Goal: Information Seeking & Learning: Learn about a topic

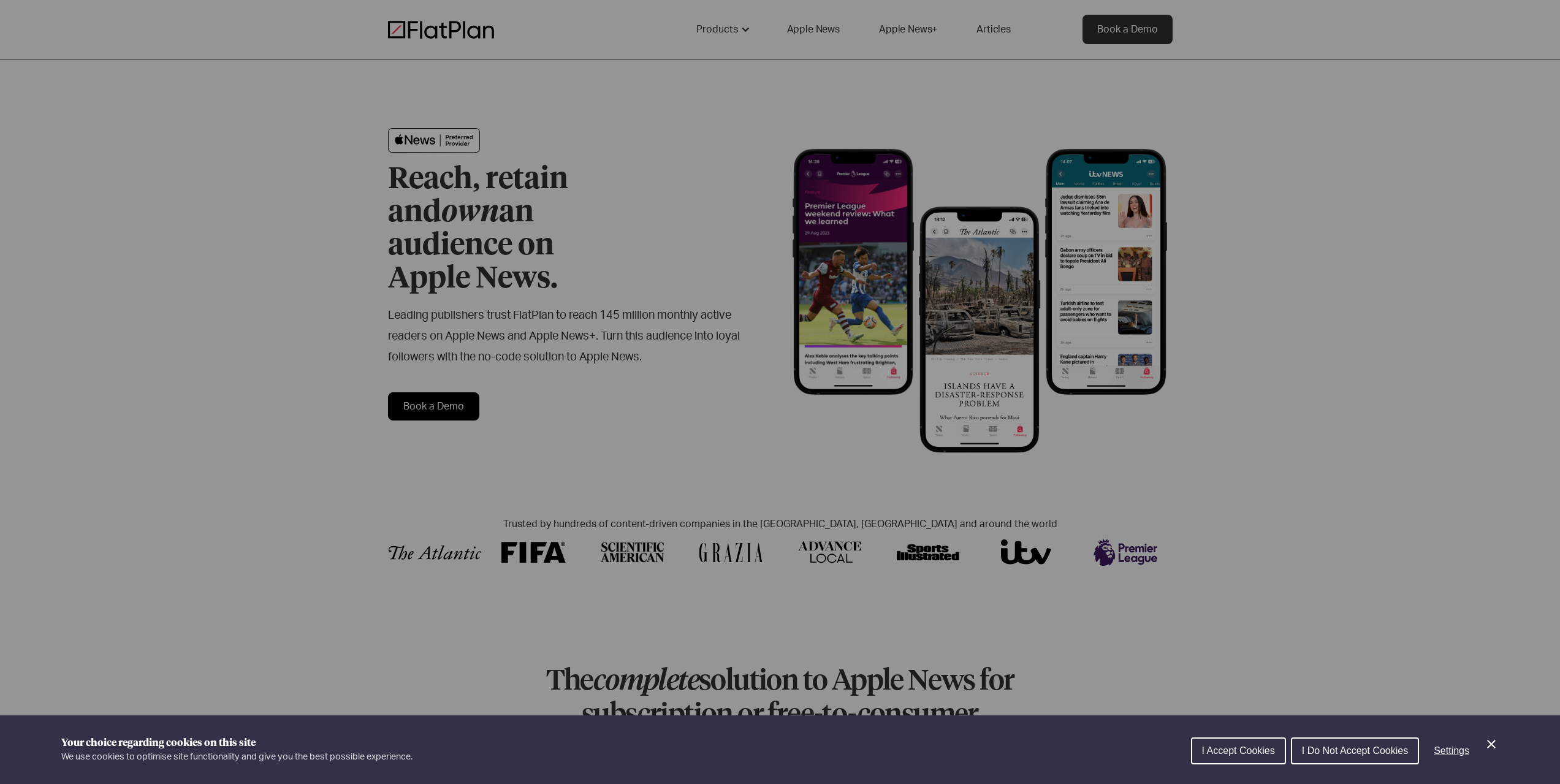
click at [1271, 753] on span "I Accept Cookies" at bounding box center [1238, 750] width 73 height 10
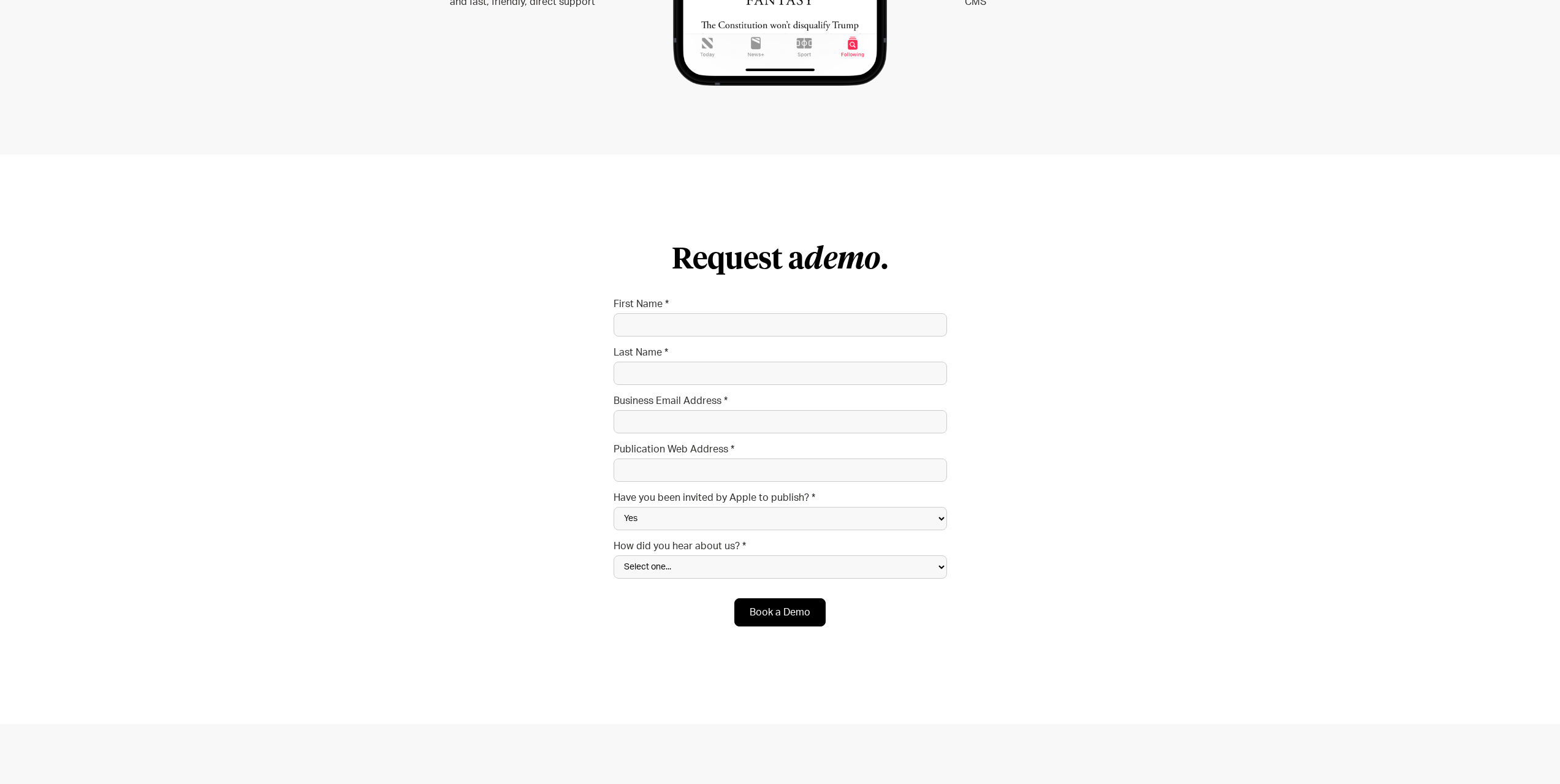
scroll to position [3984, 0]
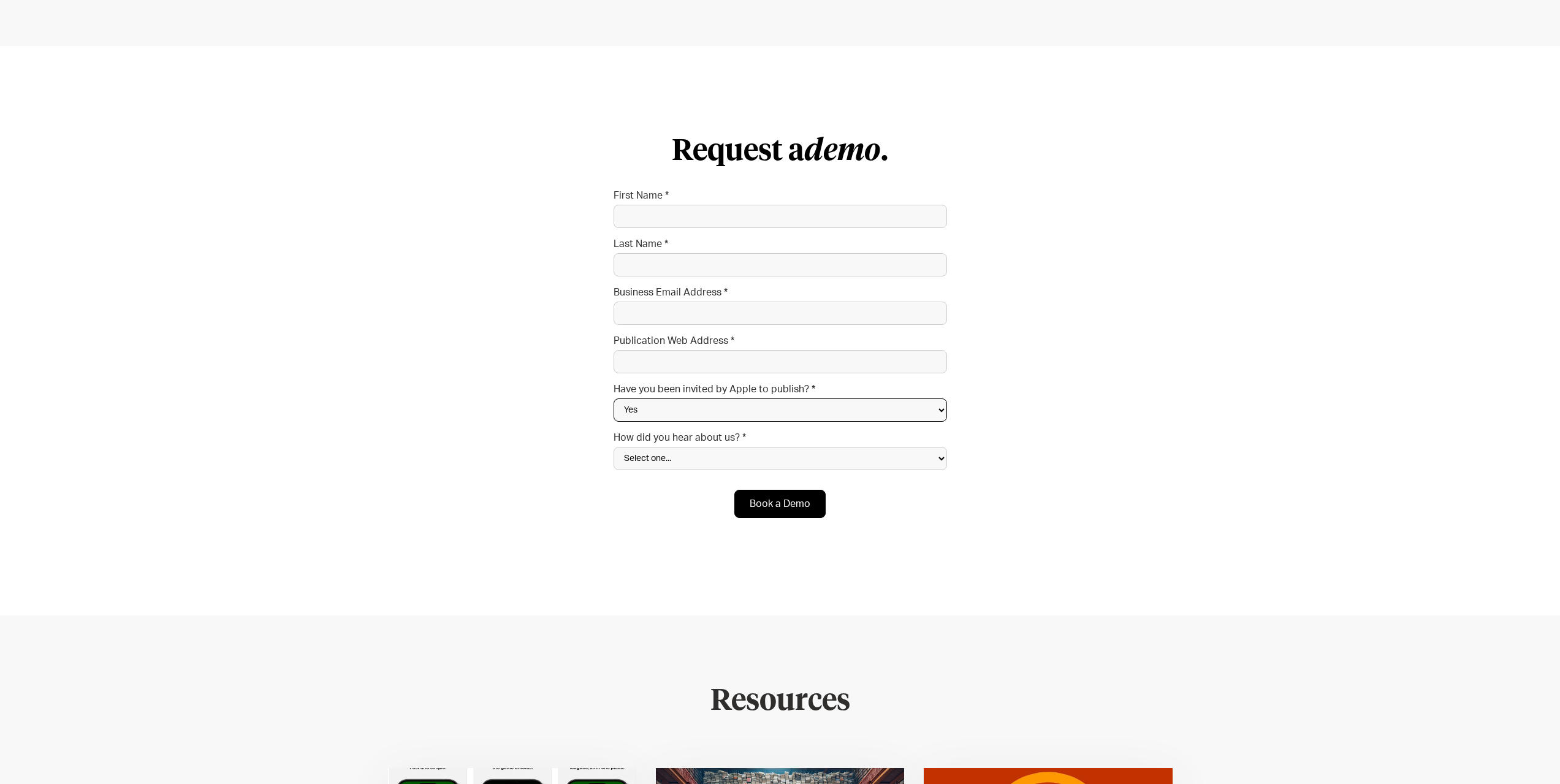
click at [786, 398] on select "Yes No Not sure" at bounding box center [780, 410] width 334 height 23
click at [782, 398] on select "Yes No Not sure" at bounding box center [780, 410] width 334 height 23
click at [848, 447] on select "Select one... Search engine (Google, DuckDuckGo etc) Apple website Google Ad Li…" at bounding box center [780, 458] width 334 height 23
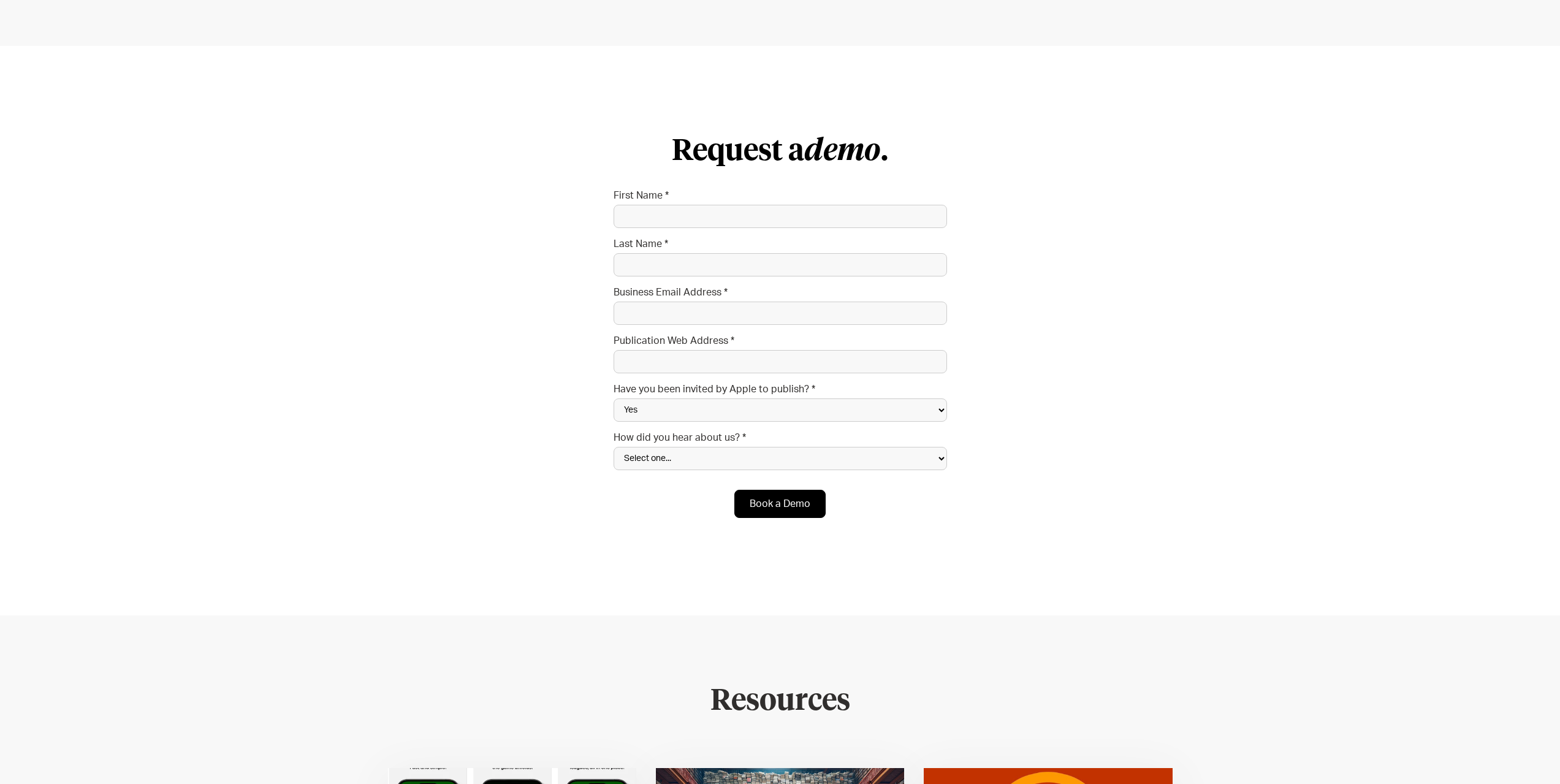
click at [1343, 488] on div "Request a demo . First Name * Last Name * Business Email Address * Publication …" at bounding box center [780, 331] width 1560 height 569
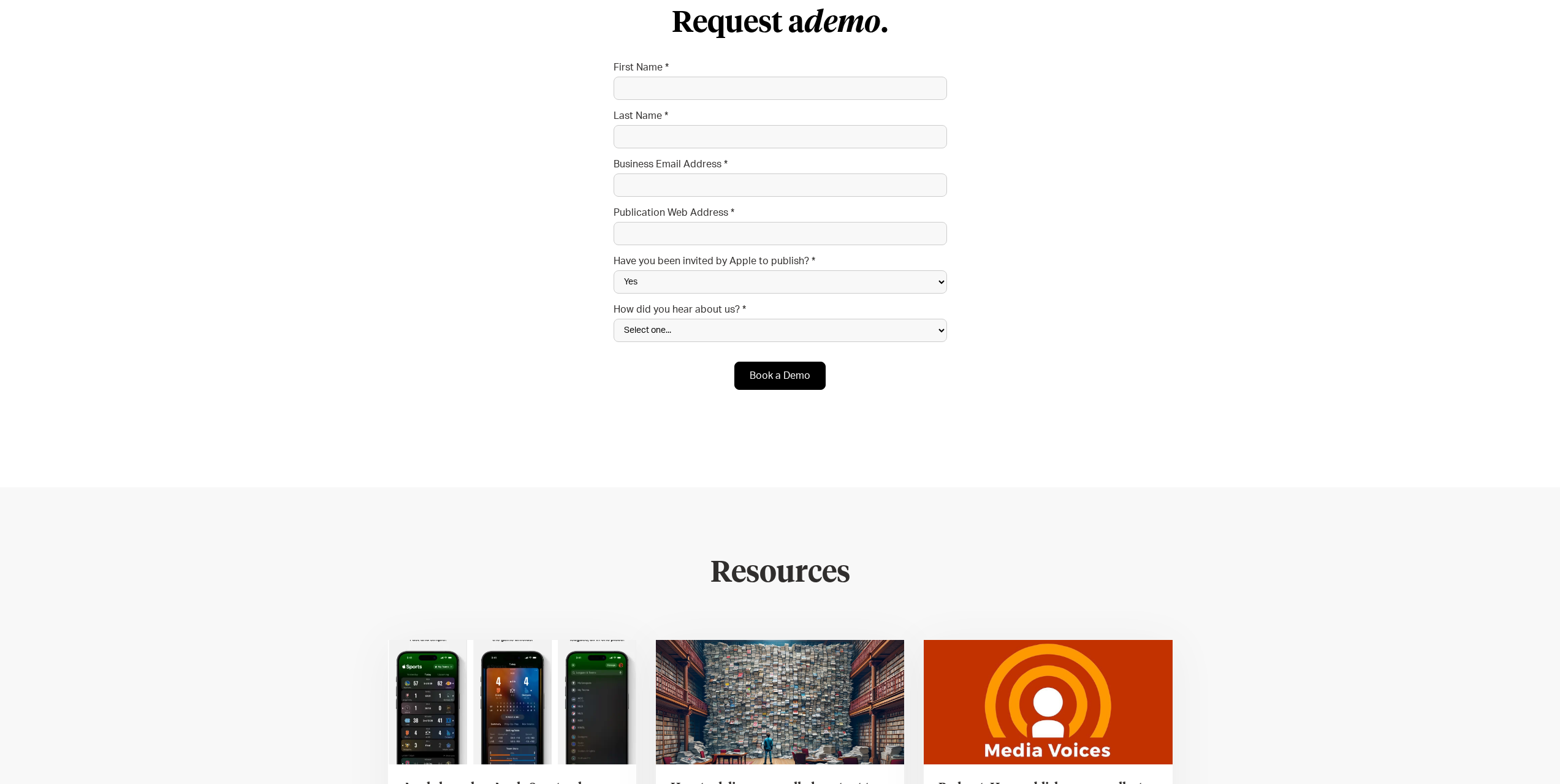
scroll to position [4413, 0]
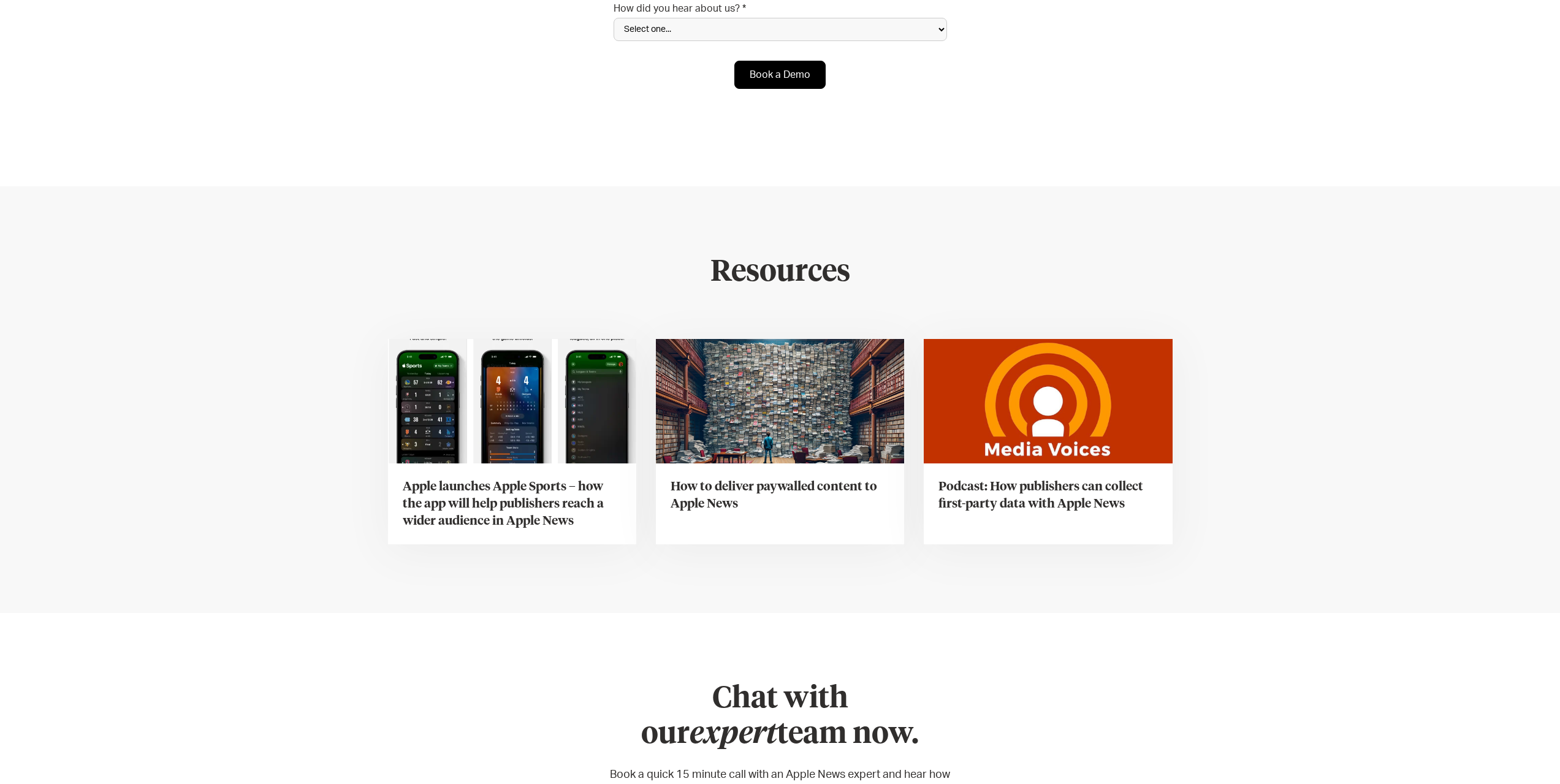
click at [773, 478] on h3 "How to deliver paywalled content to Apple News" at bounding box center [780, 495] width 219 height 34
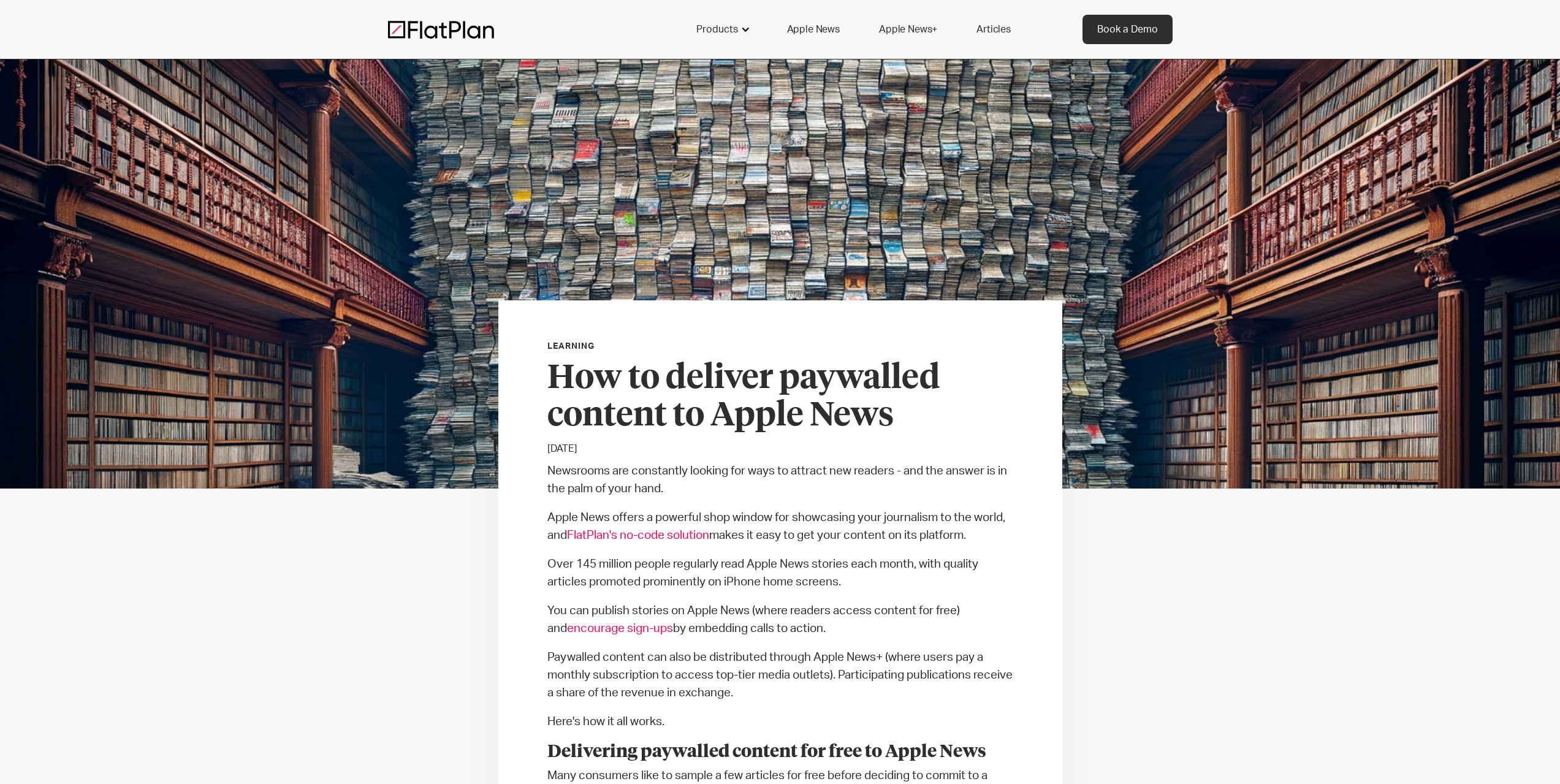
click at [723, 27] on div "Products" at bounding box center [717, 29] width 42 height 15
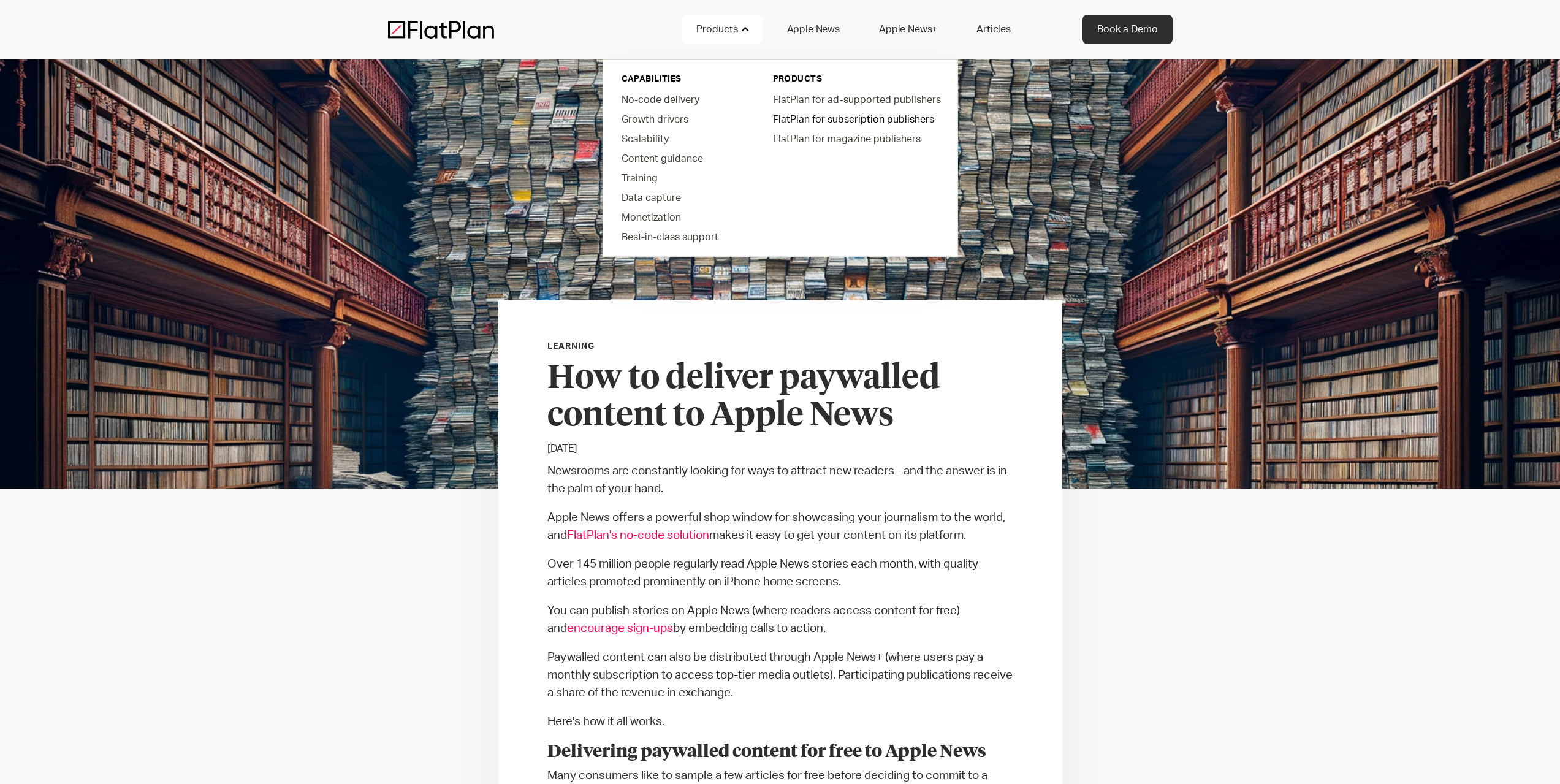
click at [885, 111] on link "FlatPlan for subscription publishers" at bounding box center [856, 118] width 186 height 20
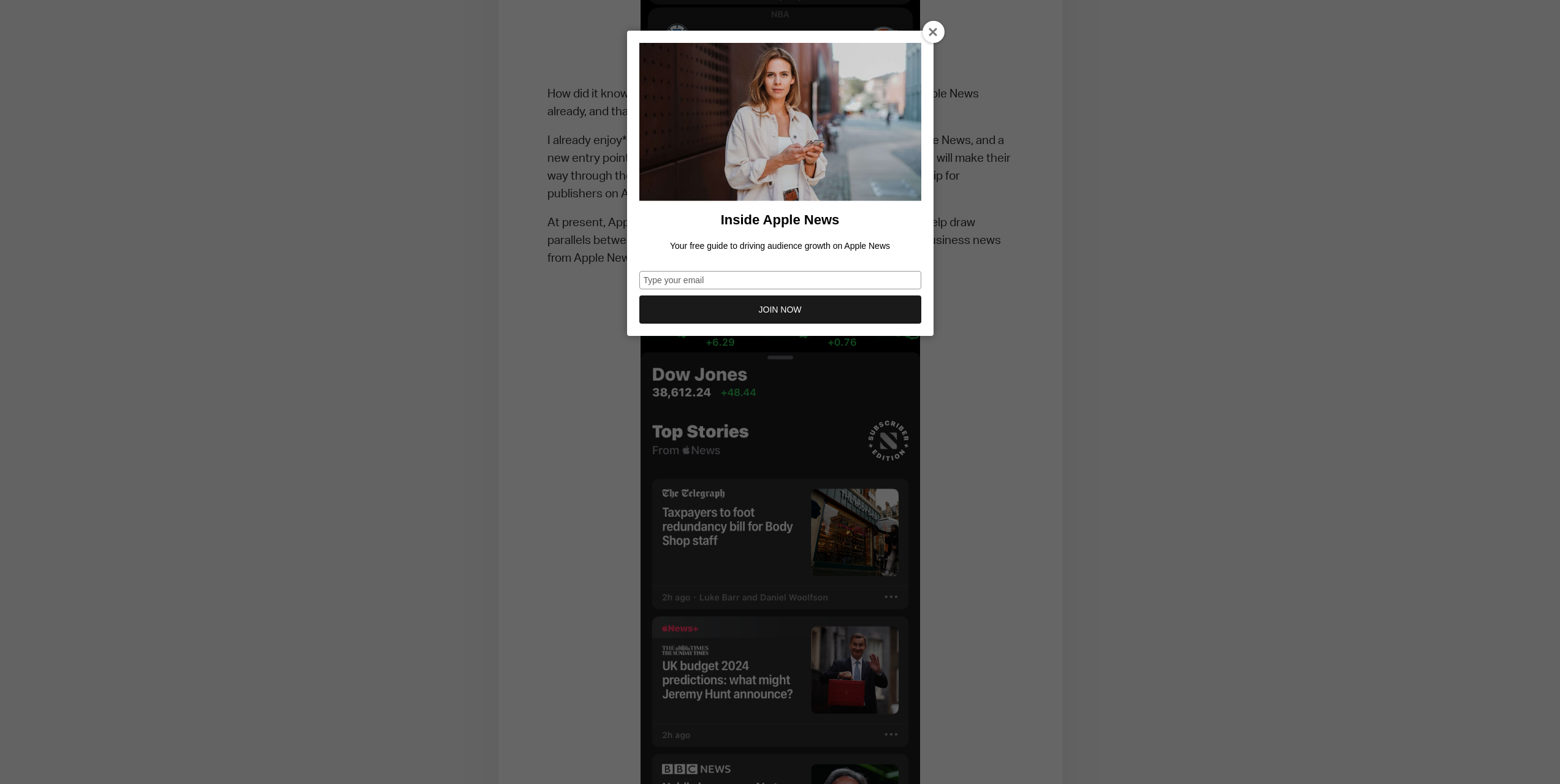
scroll to position [1716, 0]
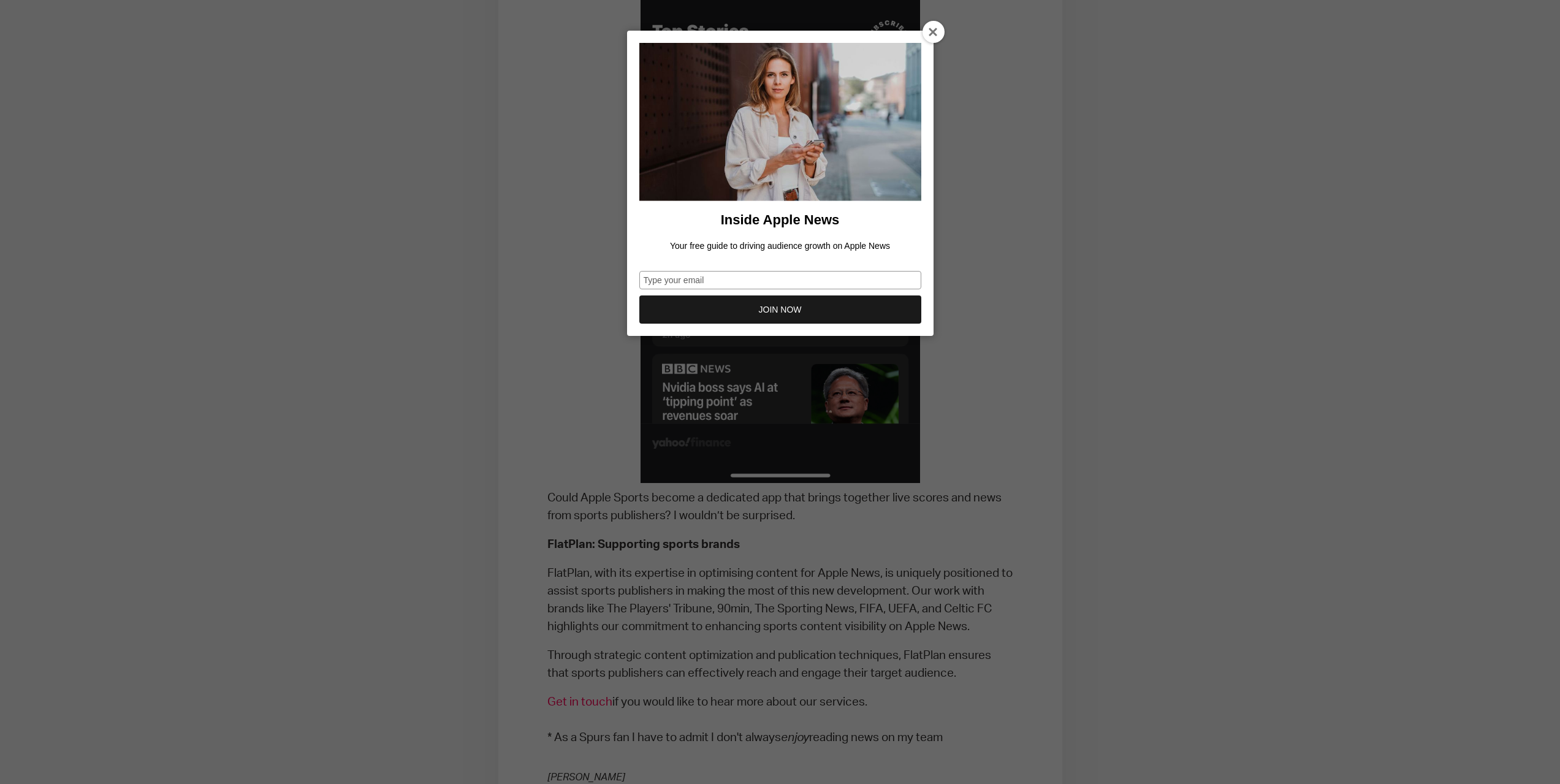
click at [929, 27] on div at bounding box center [934, 32] width 22 height 22
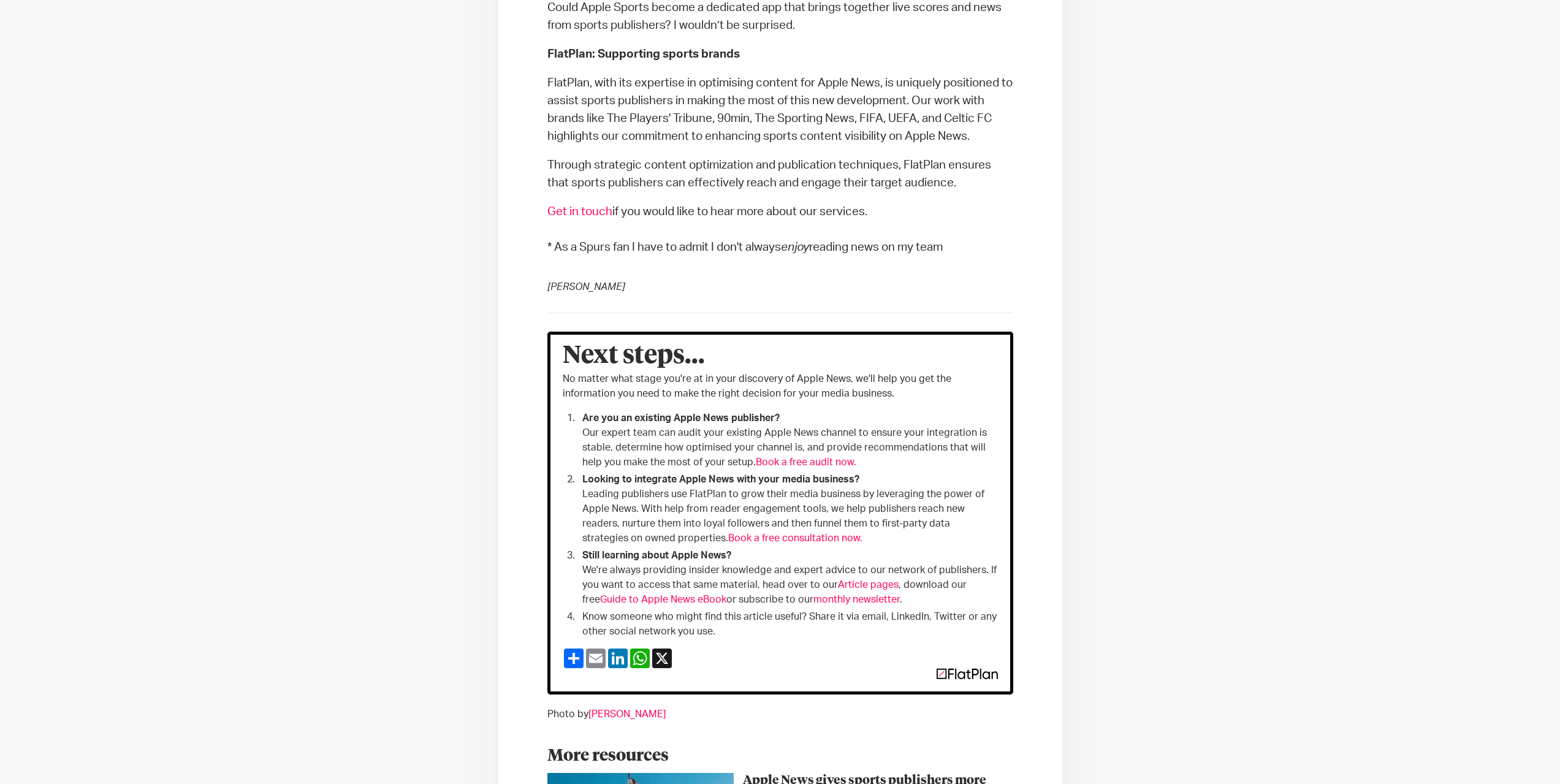
scroll to position [2577, 0]
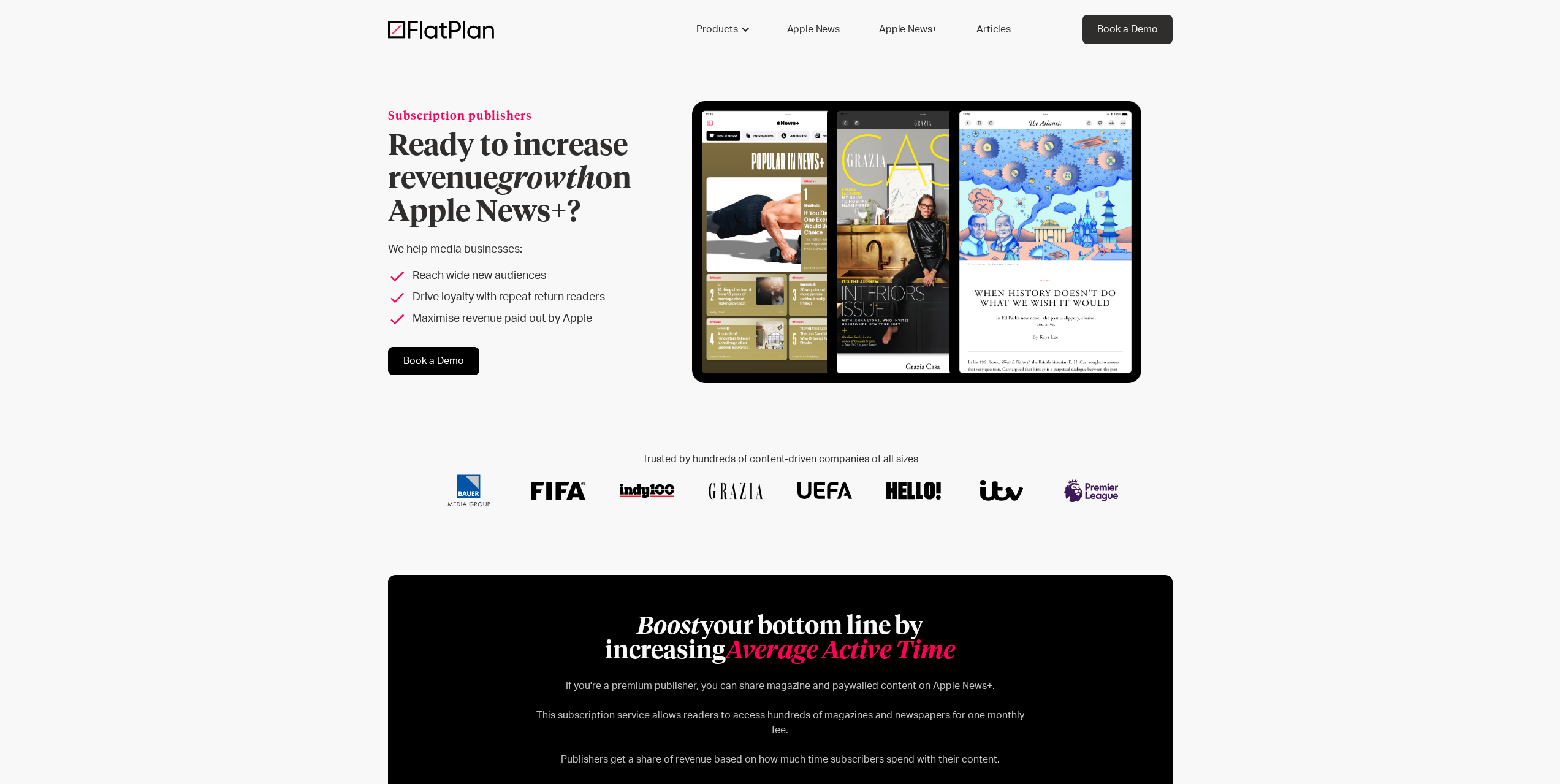
drag, startPoint x: 1353, startPoint y: 566, endPoint x: 1303, endPoint y: 270, distance: 300.2
click at [758, 31] on div "Products" at bounding box center [722, 29] width 81 height 29
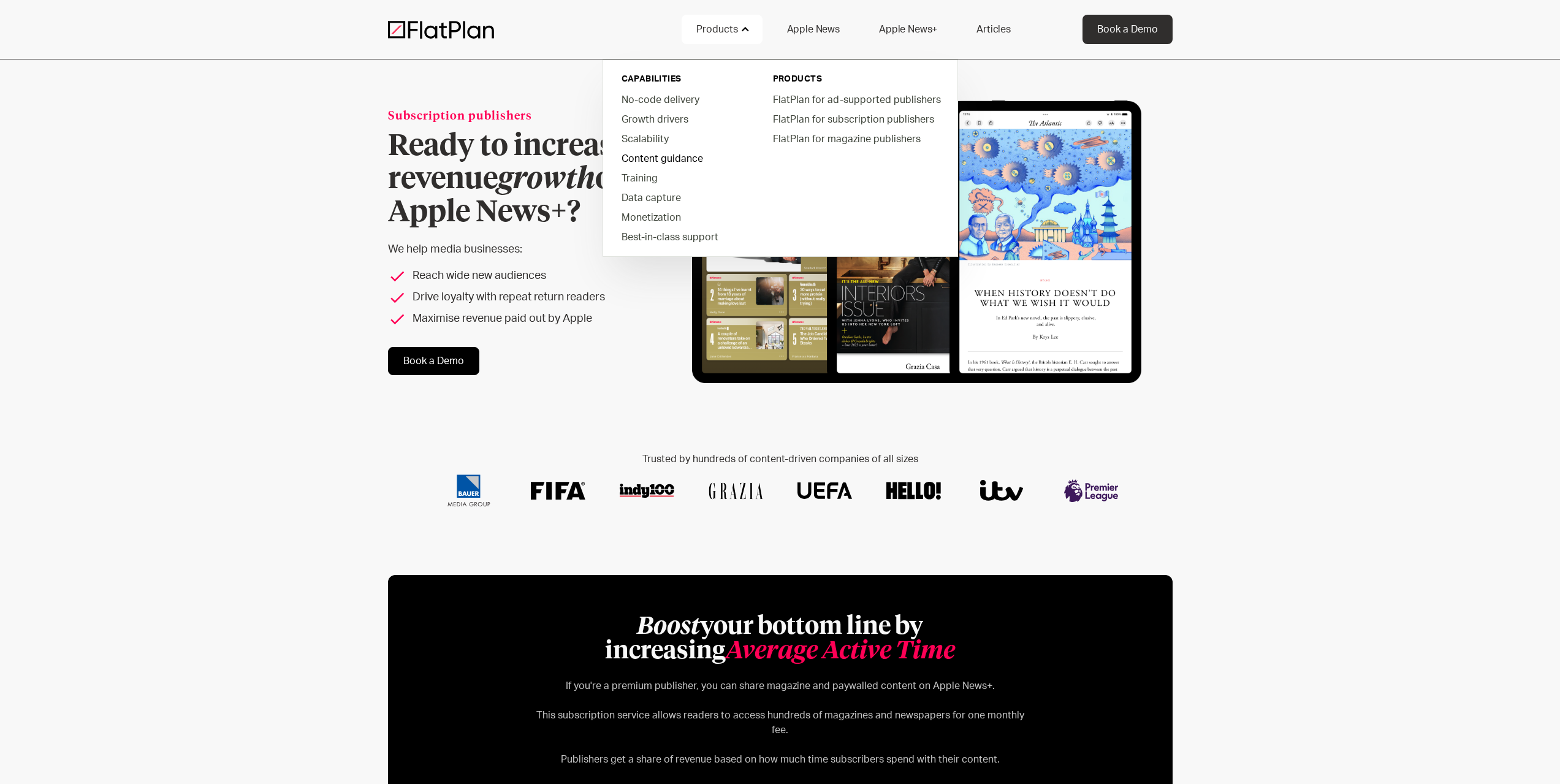
click at [680, 162] on link "Content guidance" at bounding box center [682, 158] width 139 height 20
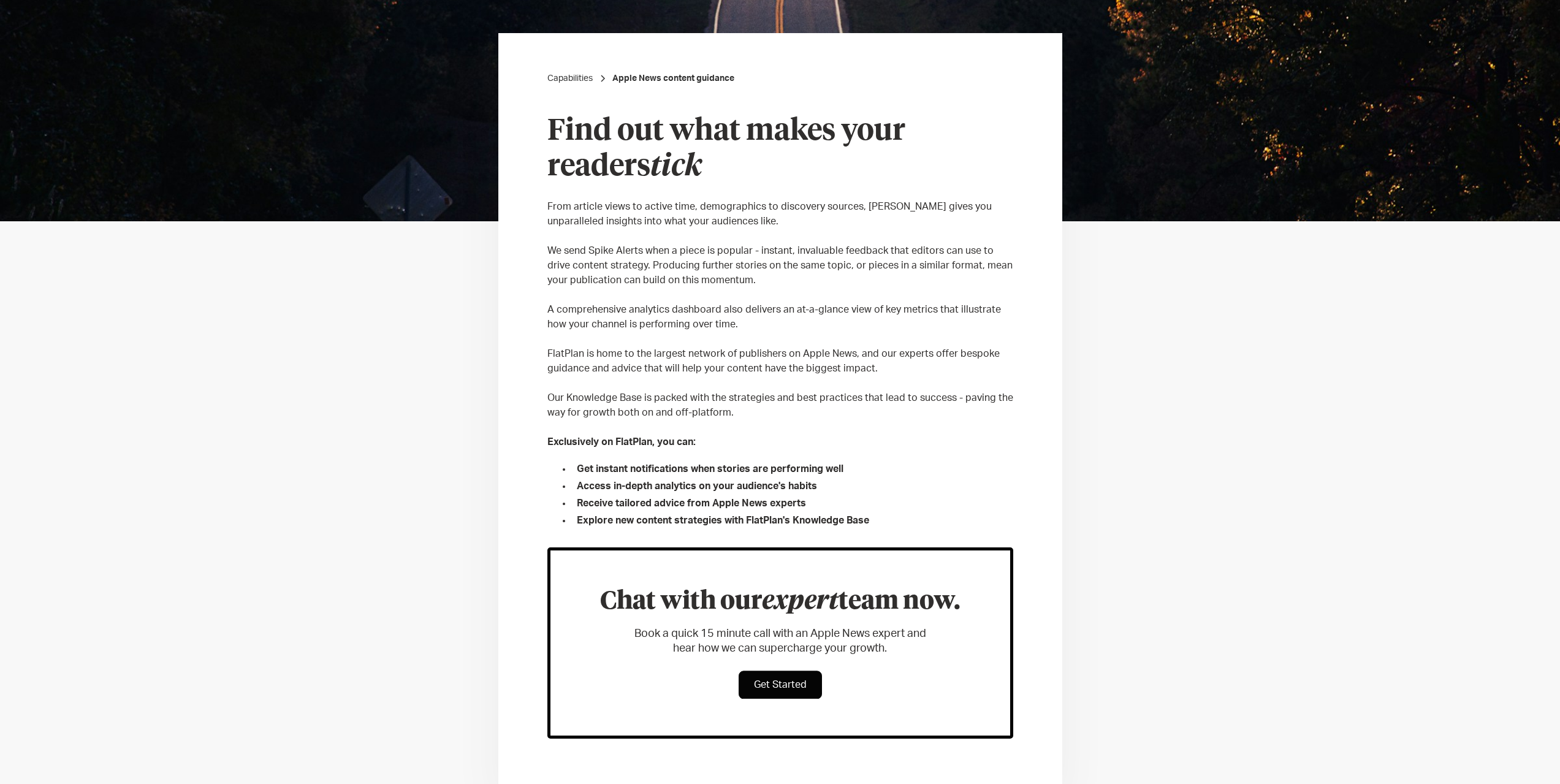
scroll to position [245, 0]
